Goal: Check status: Check status

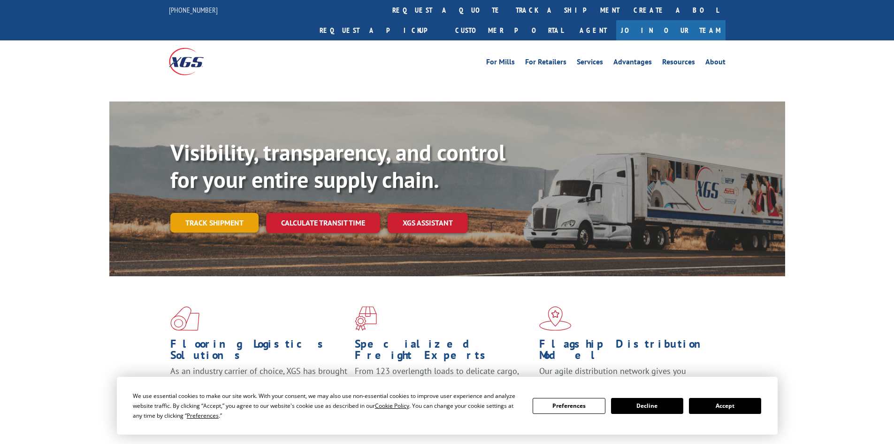
click at [229, 213] on link "Track shipment" at bounding box center [214, 223] width 88 height 20
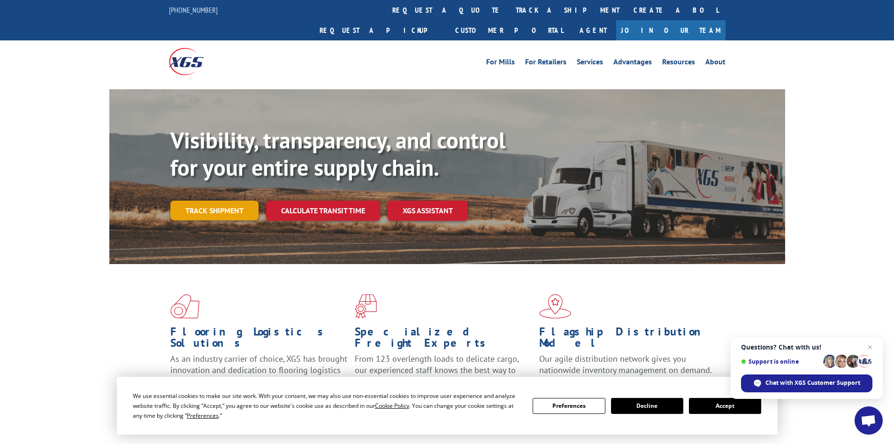
click at [225, 200] on link "Track shipment" at bounding box center [214, 210] width 88 height 20
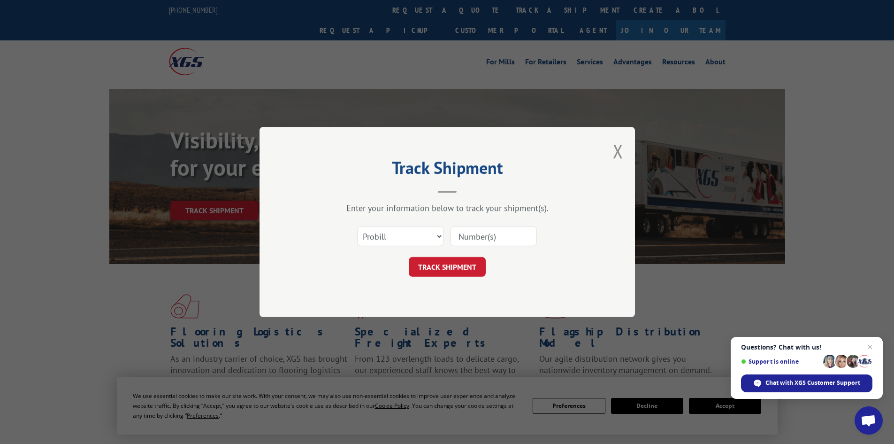
paste input "261912250904"
type input "261912250904"
click at [440, 268] on button "TRACK SHIPMENT" at bounding box center [447, 267] width 77 height 20
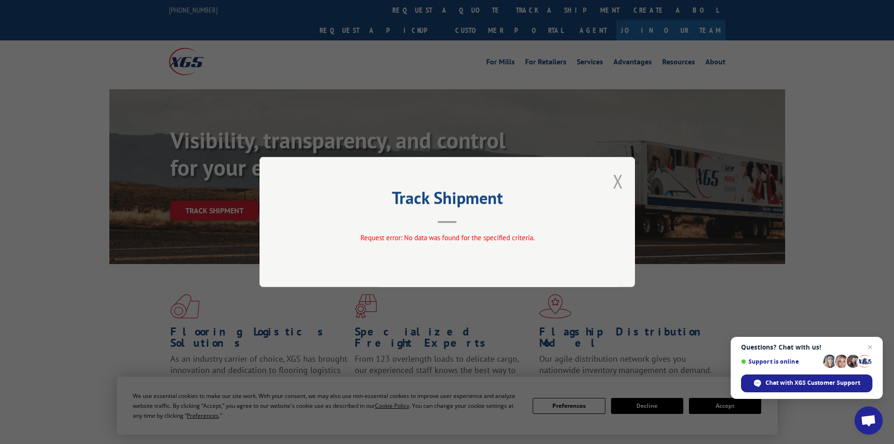
click at [618, 183] on button "Close modal" at bounding box center [618, 181] width 10 height 25
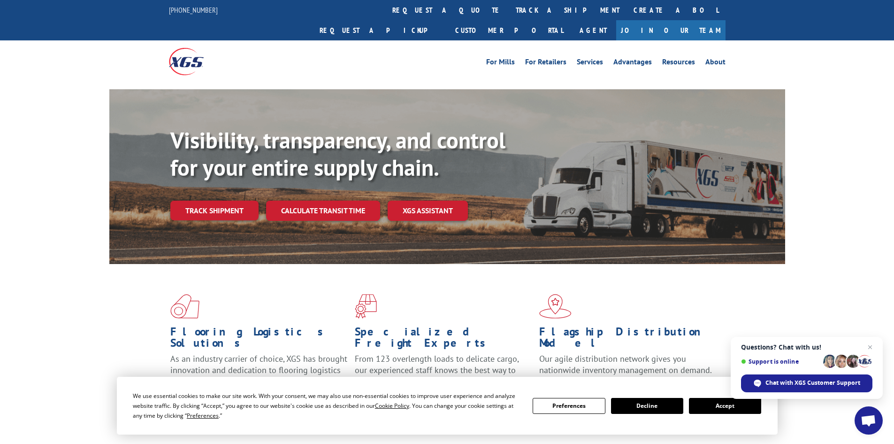
click at [231, 200] on link "Track shipment" at bounding box center [214, 210] width 88 height 20
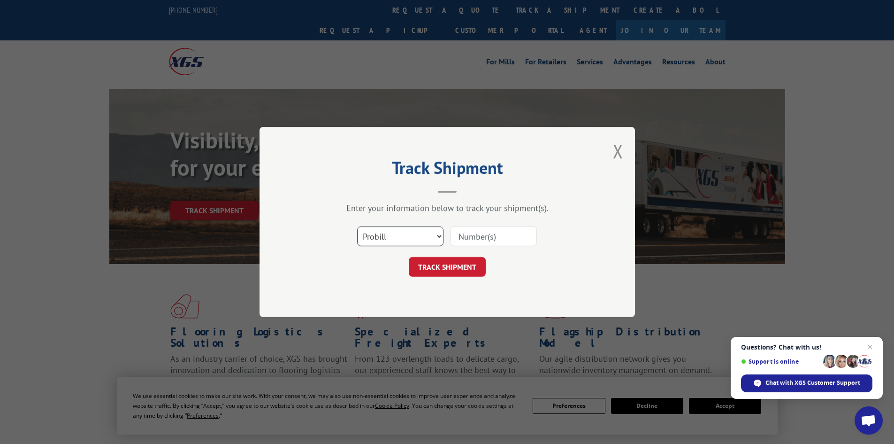
click at [387, 235] on select "Select category... Probill BOL PO" at bounding box center [400, 236] width 86 height 20
select select "bol"
click at [357, 226] on select "Select category... Probill BOL PO" at bounding box center [400, 236] width 86 height 20
click at [491, 230] on input at bounding box center [494, 236] width 86 height 20
paste input "449398"
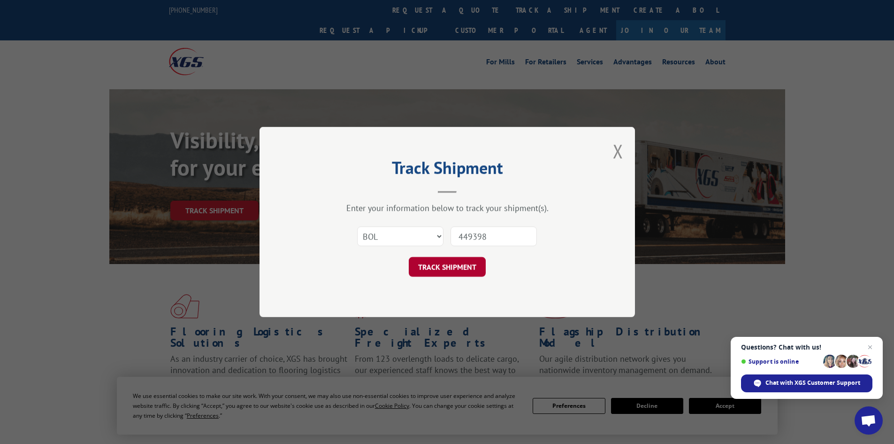
type input "449398"
click at [440, 266] on button "TRACK SHIPMENT" at bounding box center [447, 267] width 77 height 20
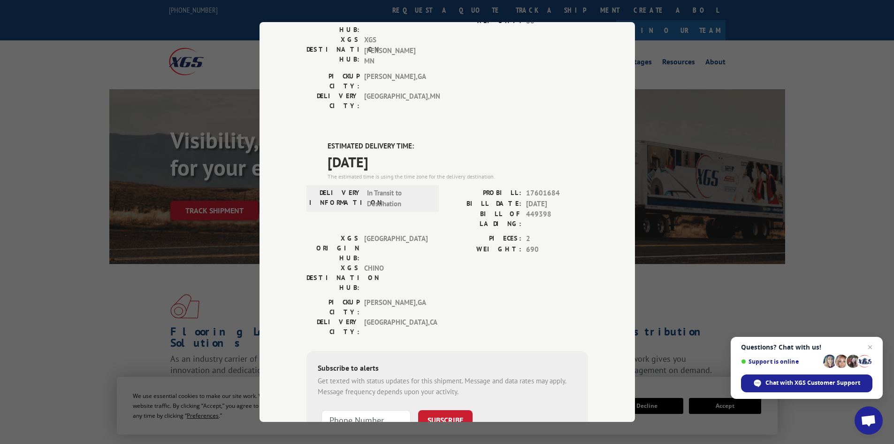
scroll to position [174, 0]
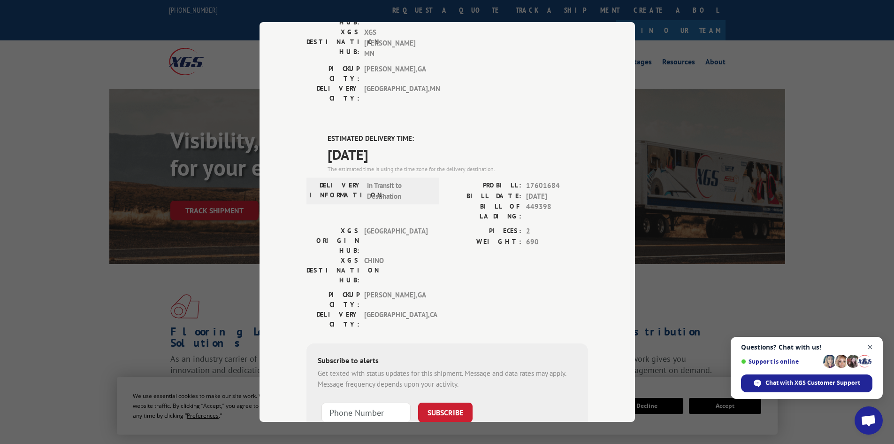
click at [867, 345] on span "Close chat" at bounding box center [871, 347] width 12 height 12
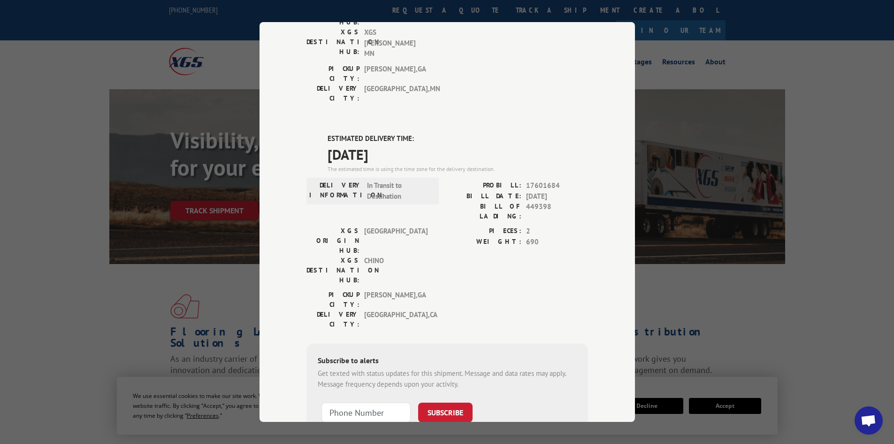
scroll to position [0, 0]
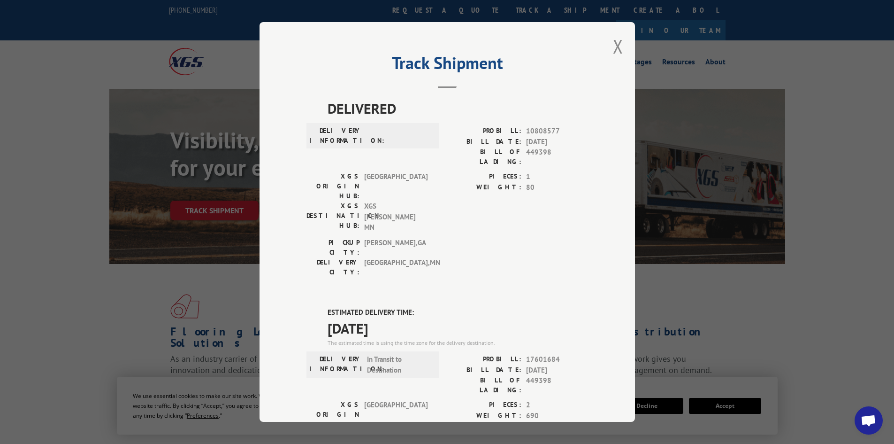
click at [621, 50] on div "Track Shipment DELIVERED DELIVERY INFORMATION: PROBILL: 10808577 BILL DATE: [DA…" at bounding box center [448, 221] width 376 height 399
click at [616, 50] on button "Close modal" at bounding box center [618, 46] width 10 height 25
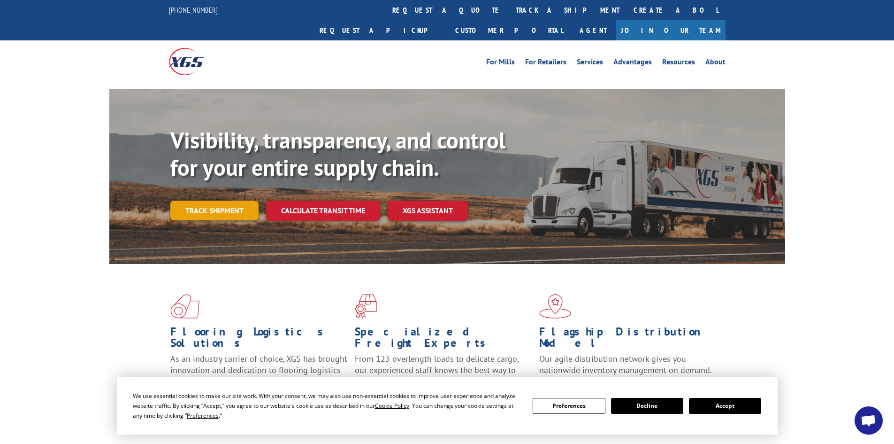
click at [199, 200] on link "Track shipment" at bounding box center [214, 210] width 88 height 20
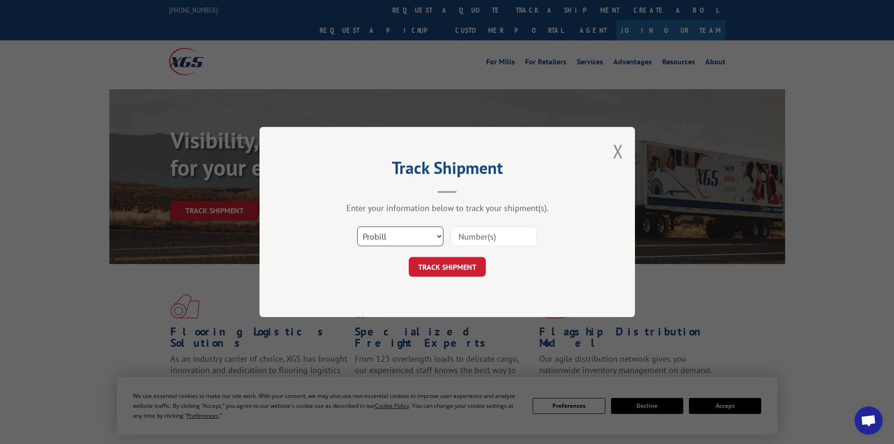
click at [418, 227] on select "Select category... Probill BOL PO" at bounding box center [400, 236] width 86 height 20
select select "po"
click at [357, 226] on select "Select category... Probill BOL PO" at bounding box center [400, 236] width 86 height 20
paste input "63431281"
type input "63431281"
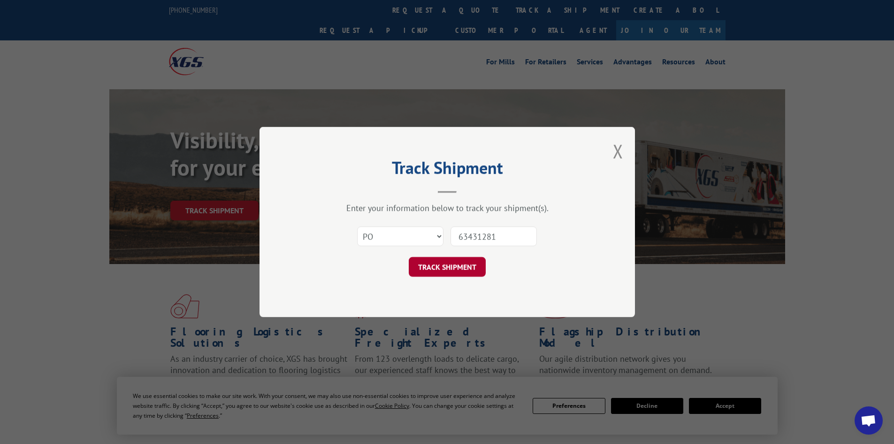
click at [455, 274] on button "TRACK SHIPMENT" at bounding box center [447, 267] width 77 height 20
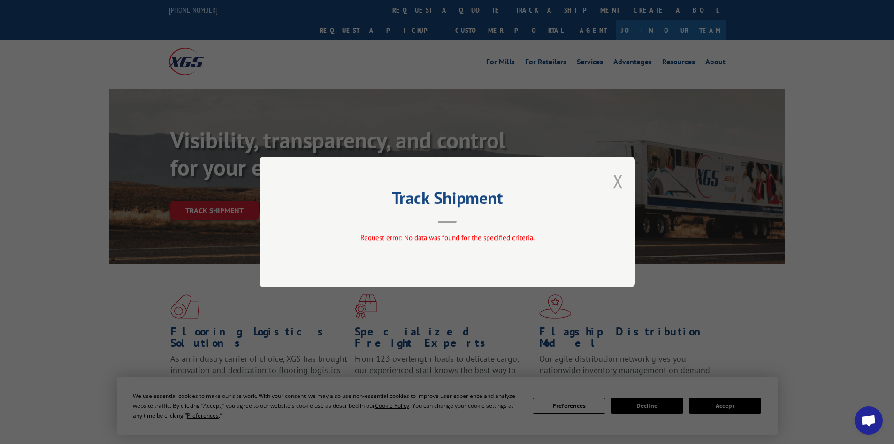
click at [616, 184] on button "Close modal" at bounding box center [618, 181] width 10 height 25
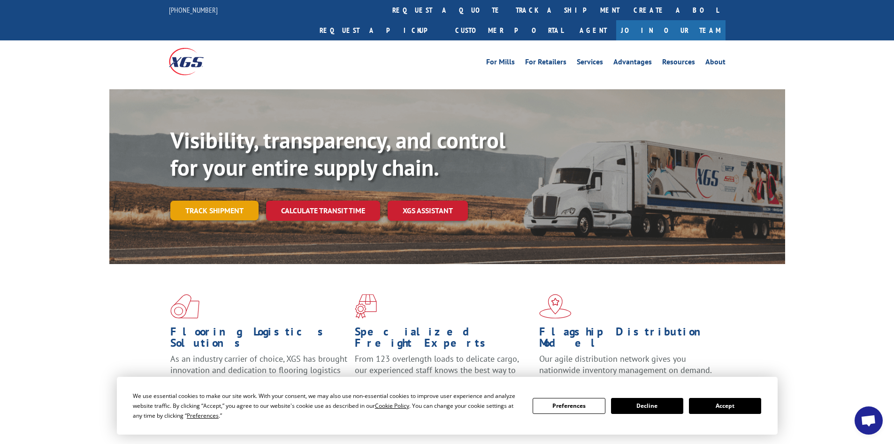
click at [228, 200] on link "Track shipment" at bounding box center [214, 210] width 88 height 20
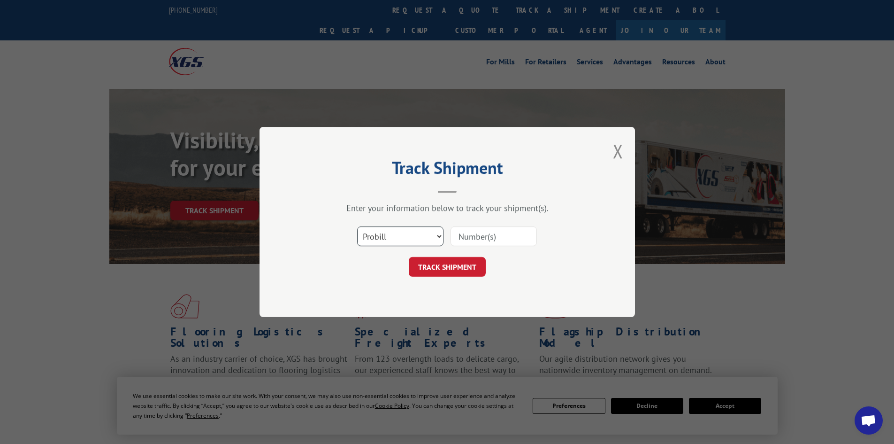
click at [402, 235] on select "Select category... Probill BOL PO" at bounding box center [400, 236] width 86 height 20
select select "po"
click at [357, 226] on select "Select category... Probill BOL PO" at bounding box center [400, 236] width 86 height 20
click at [473, 238] on input at bounding box center [494, 236] width 86 height 20
paste input "63517196"
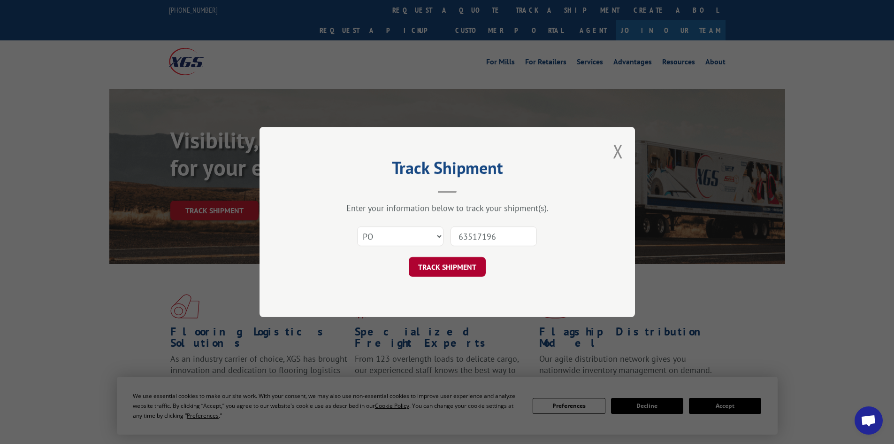
type input "63517196"
click at [457, 268] on button "TRACK SHIPMENT" at bounding box center [447, 267] width 77 height 20
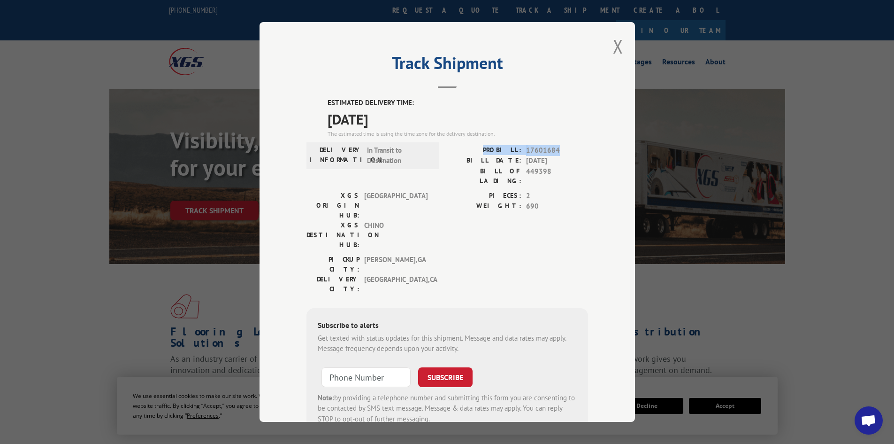
drag, startPoint x: 489, startPoint y: 149, endPoint x: 579, endPoint y: 151, distance: 90.1
click at [579, 151] on div "PROBILL: 17601684" at bounding box center [517, 150] width 141 height 11
copy div "PROBILL: 17601684"
